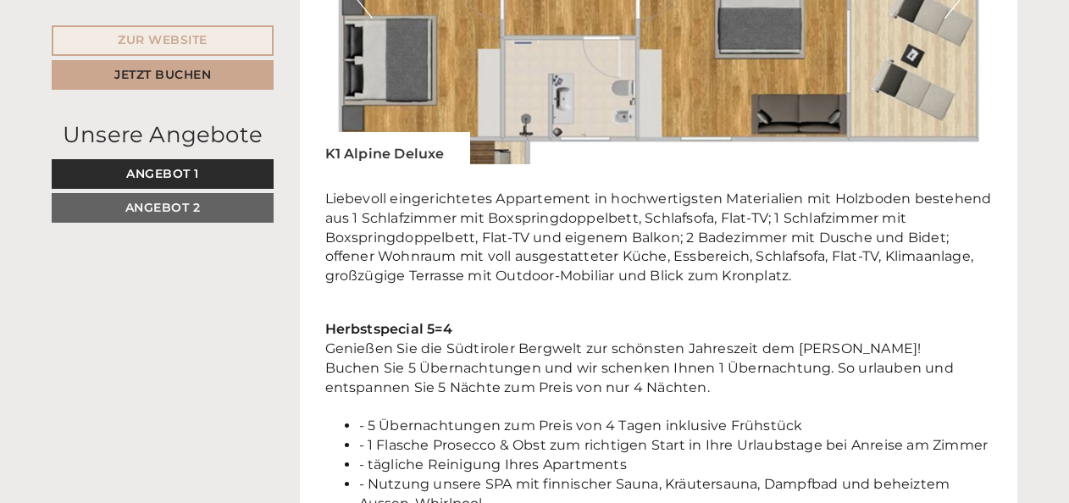
scroll to position [3170, 0]
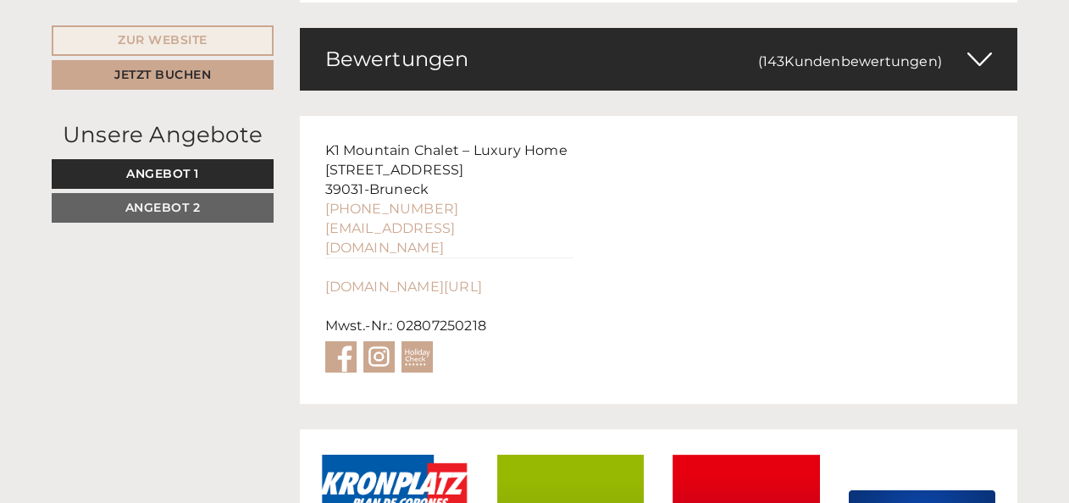
scroll to position [6998, 0]
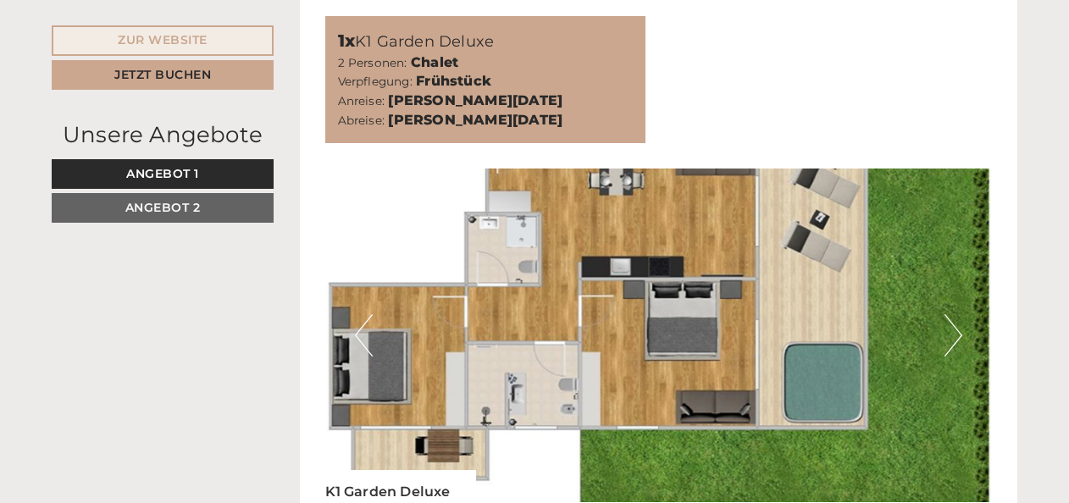
scroll to position [1186, 0]
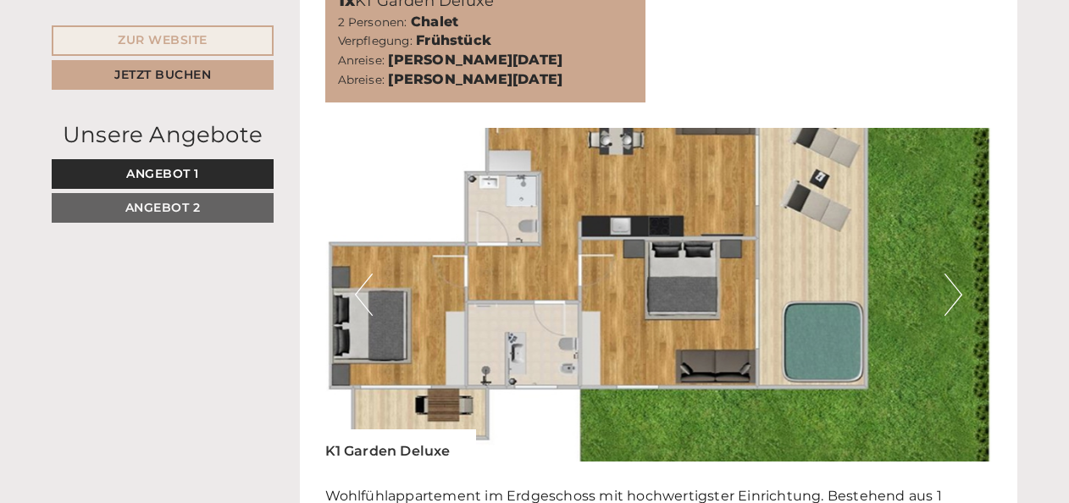
click at [952, 274] on button "Next" at bounding box center [953, 295] width 18 height 42
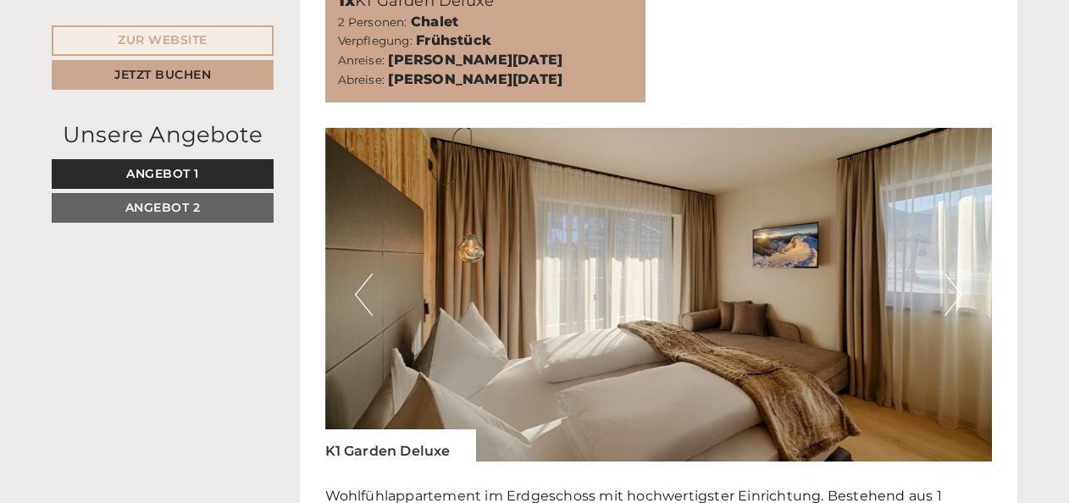
click at [952, 274] on button "Next" at bounding box center [953, 295] width 18 height 42
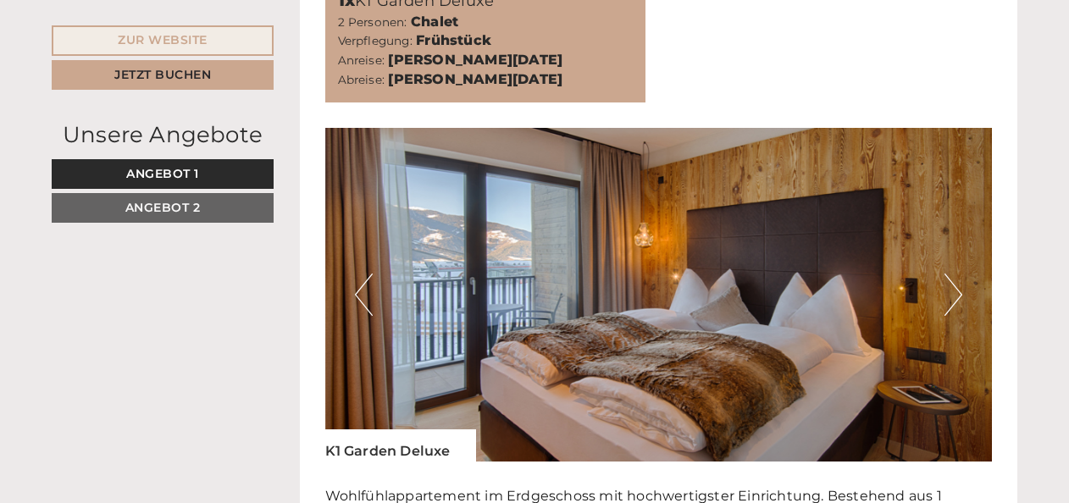
click at [952, 274] on button "Next" at bounding box center [953, 295] width 18 height 42
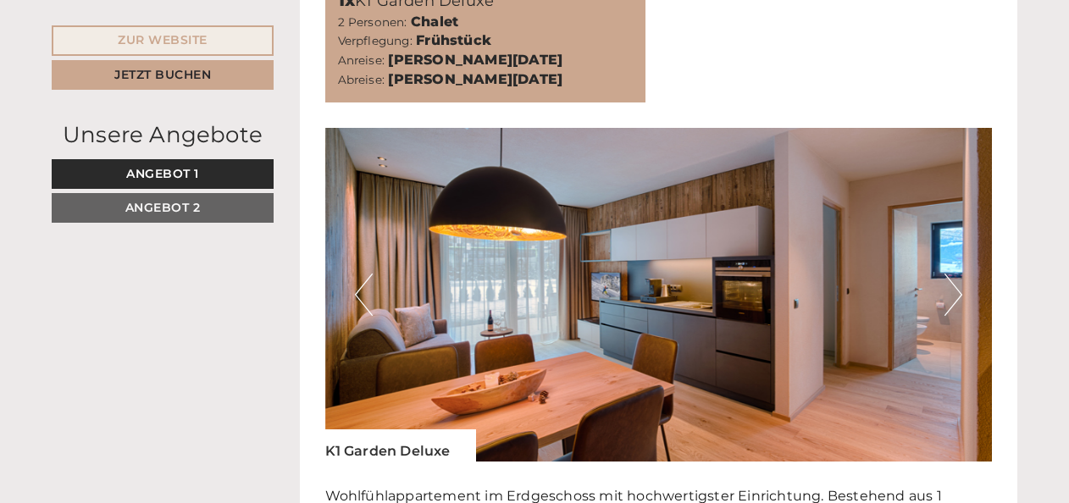
click at [952, 274] on button "Next" at bounding box center [953, 295] width 18 height 42
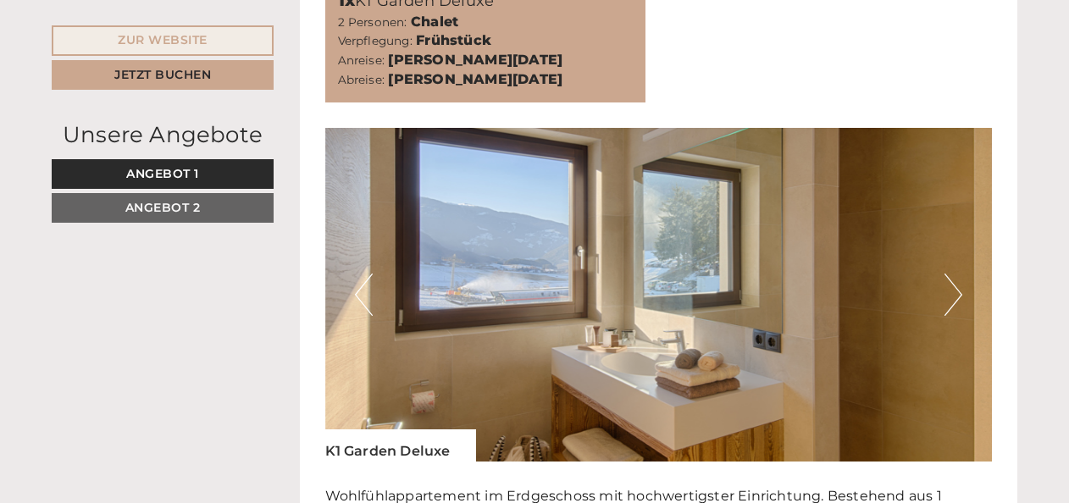
click at [952, 274] on button "Next" at bounding box center [953, 295] width 18 height 42
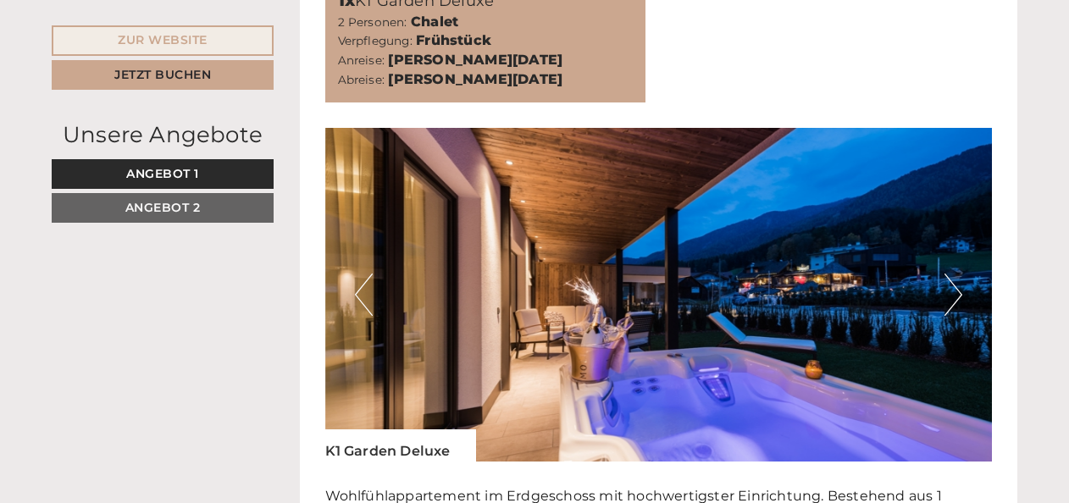
click at [952, 274] on button "Next" at bounding box center [953, 295] width 18 height 42
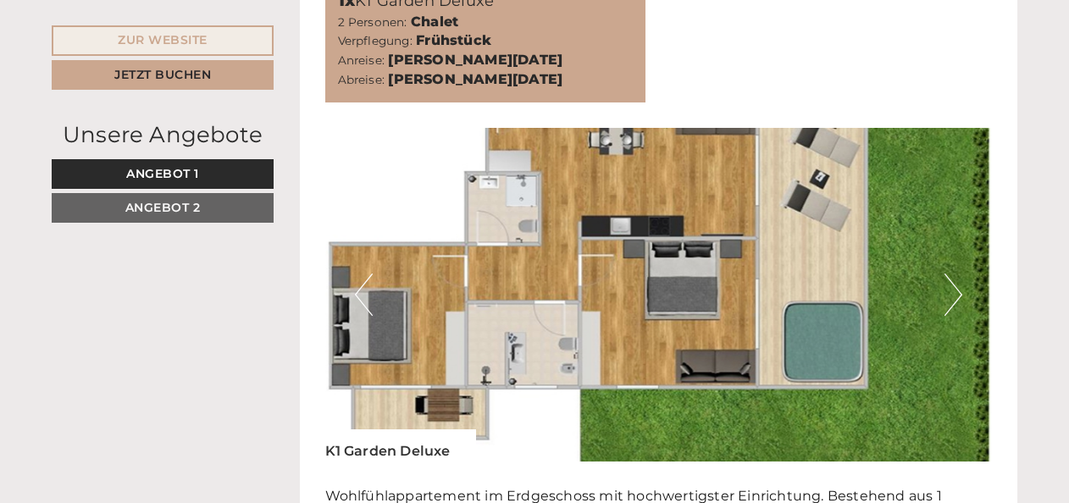
click at [367, 274] on button "Previous" at bounding box center [364, 295] width 18 height 42
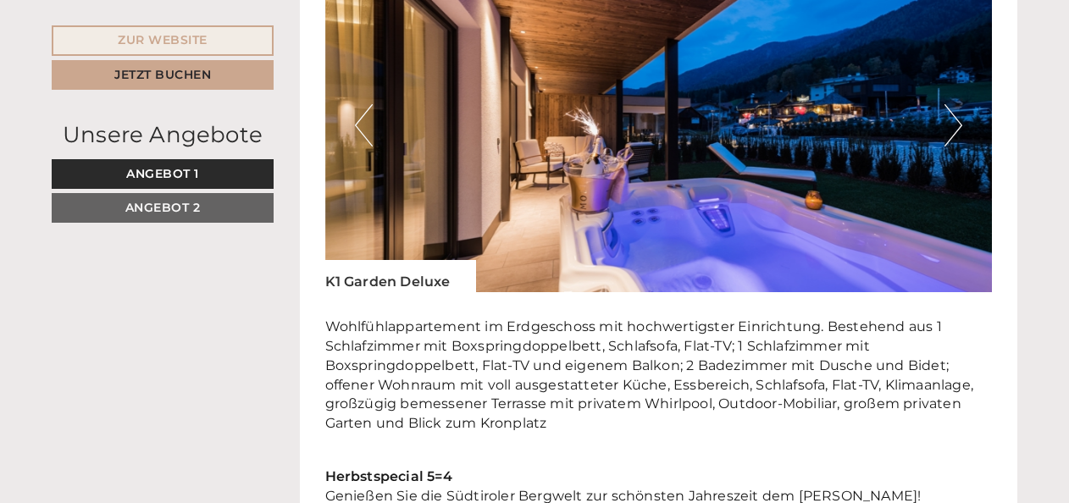
scroll to position [1271, 0]
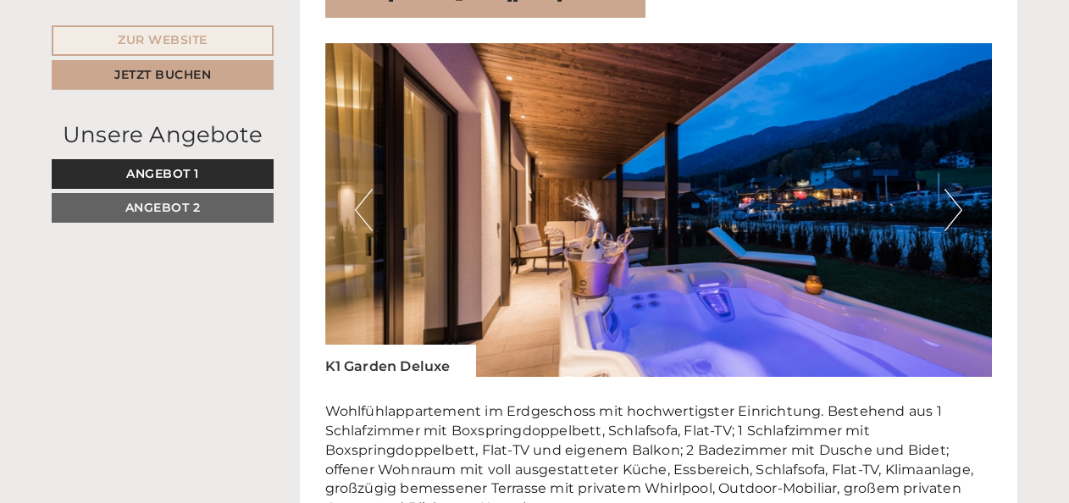
click at [187, 207] on span "Angebot 2" at bounding box center [162, 207] width 75 height 15
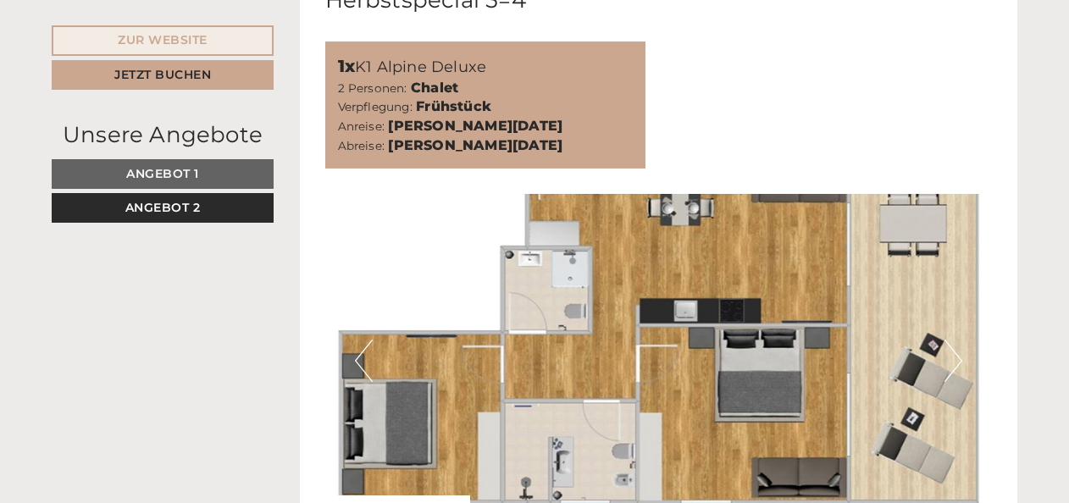
scroll to position [1116, 0]
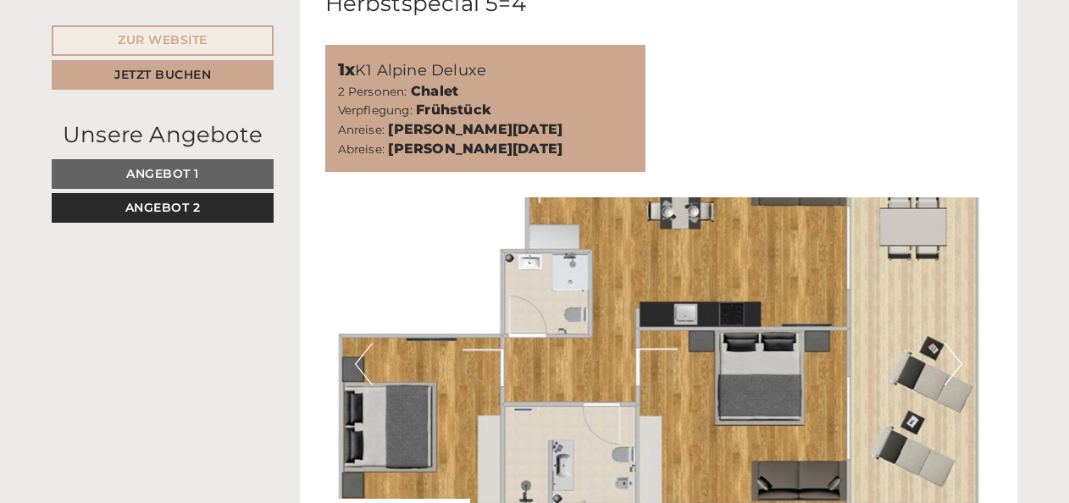
click at [950, 343] on button "Next" at bounding box center [953, 364] width 18 height 42
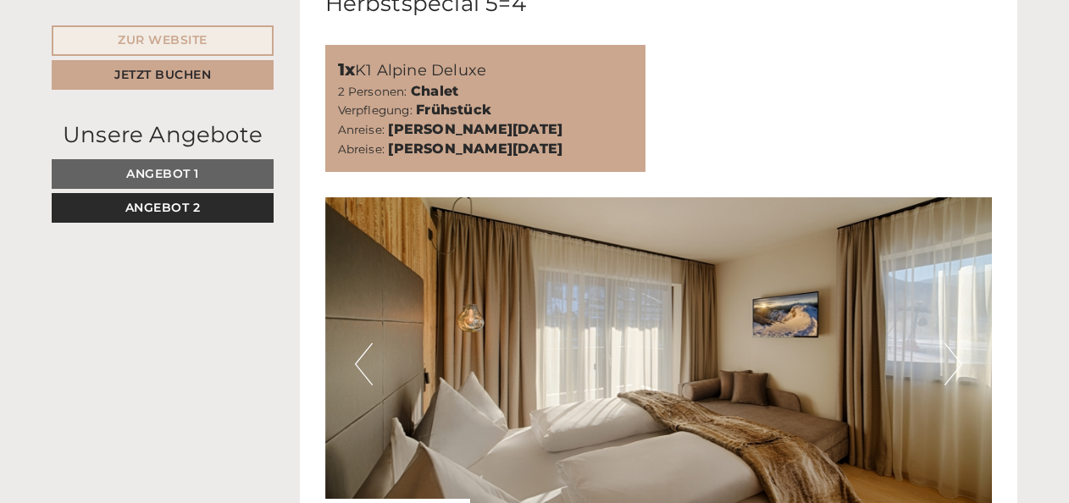
click at [950, 343] on button "Next" at bounding box center [953, 364] width 18 height 42
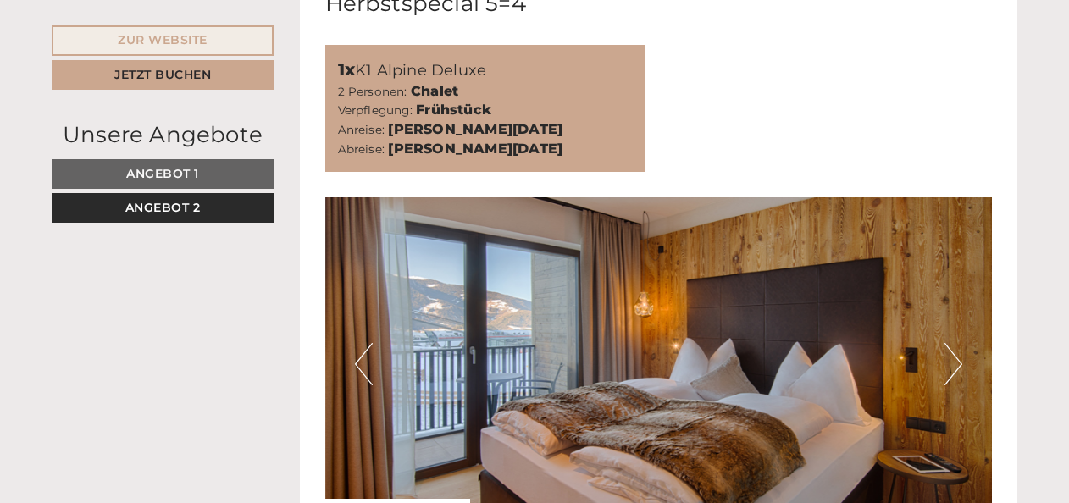
click at [950, 343] on button "Next" at bounding box center [953, 364] width 18 height 42
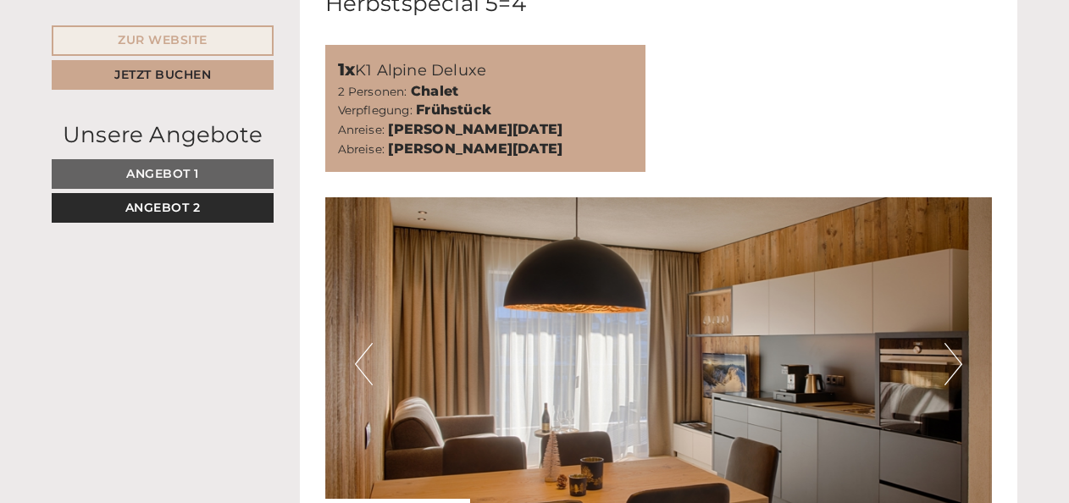
click at [950, 343] on button "Next" at bounding box center [953, 364] width 18 height 42
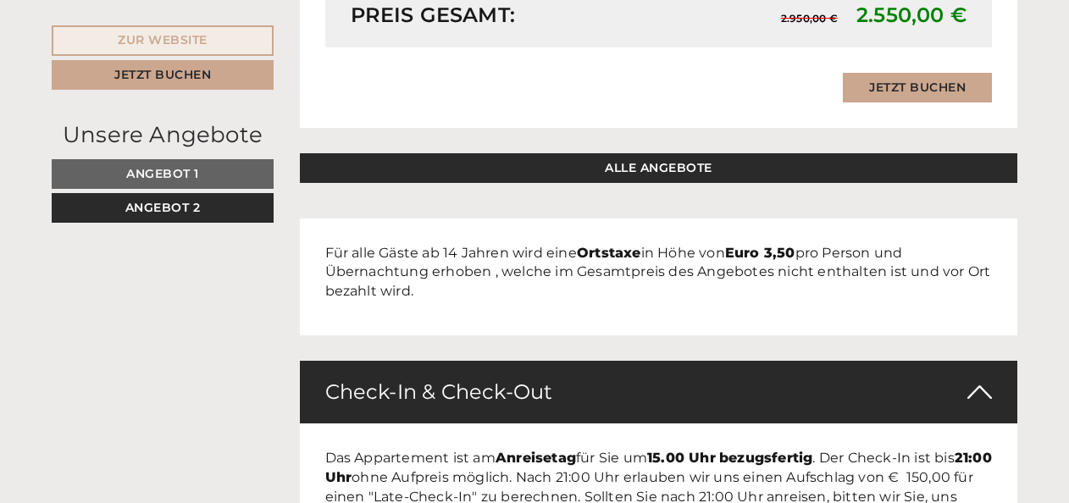
scroll to position [2372, 0]
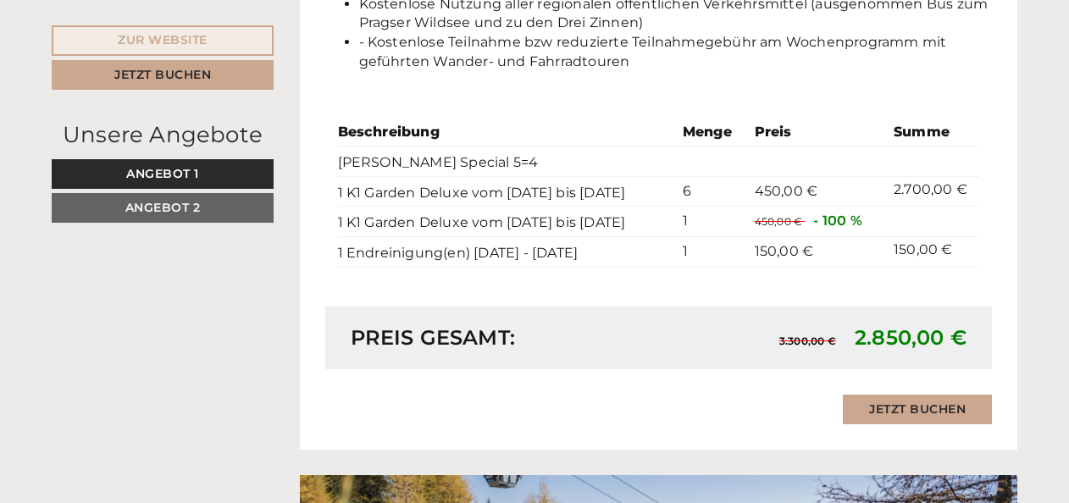
scroll to position [2033, 0]
